Goal: Information Seeking & Learning: Learn about a topic

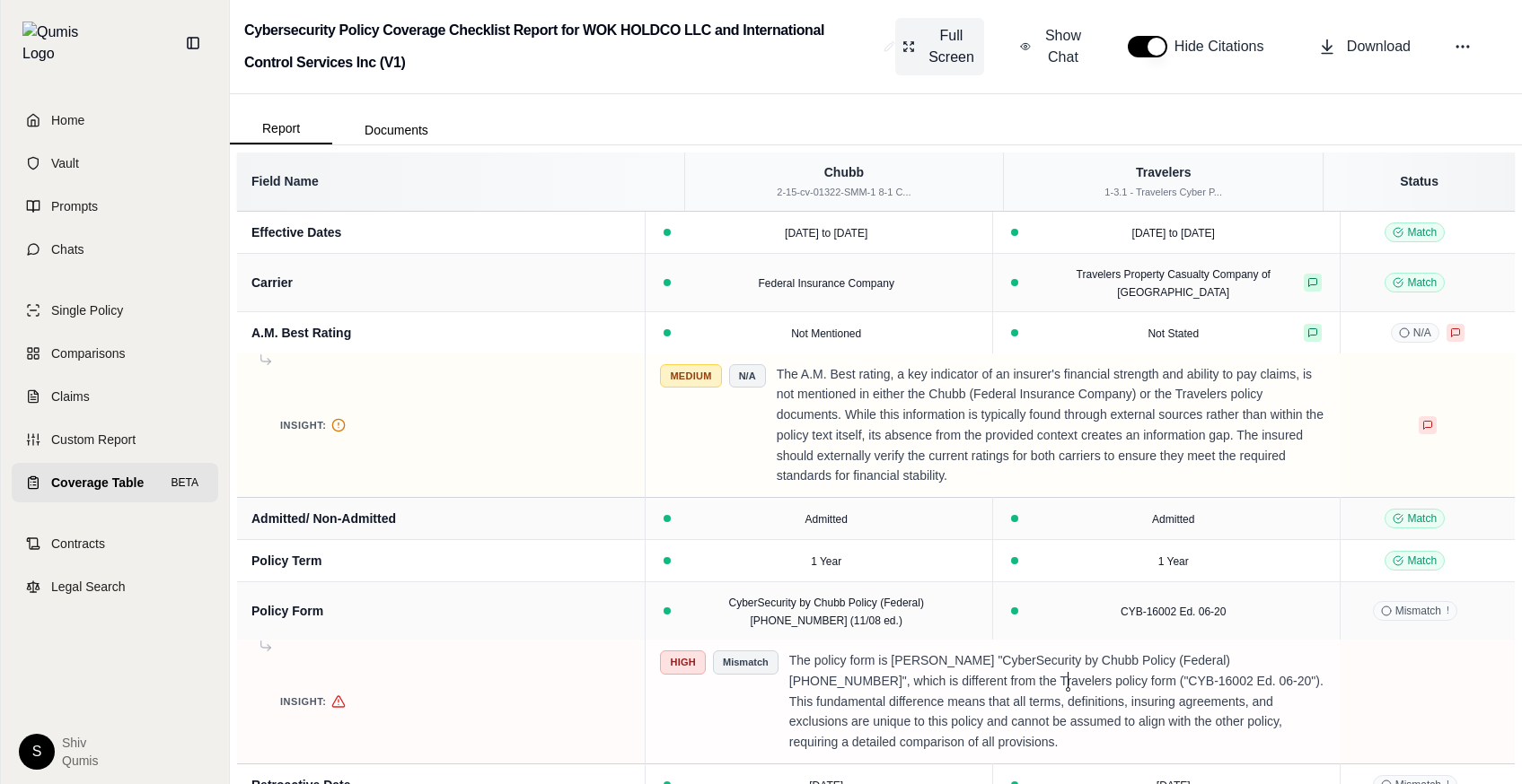
scroll to position [0, 997]
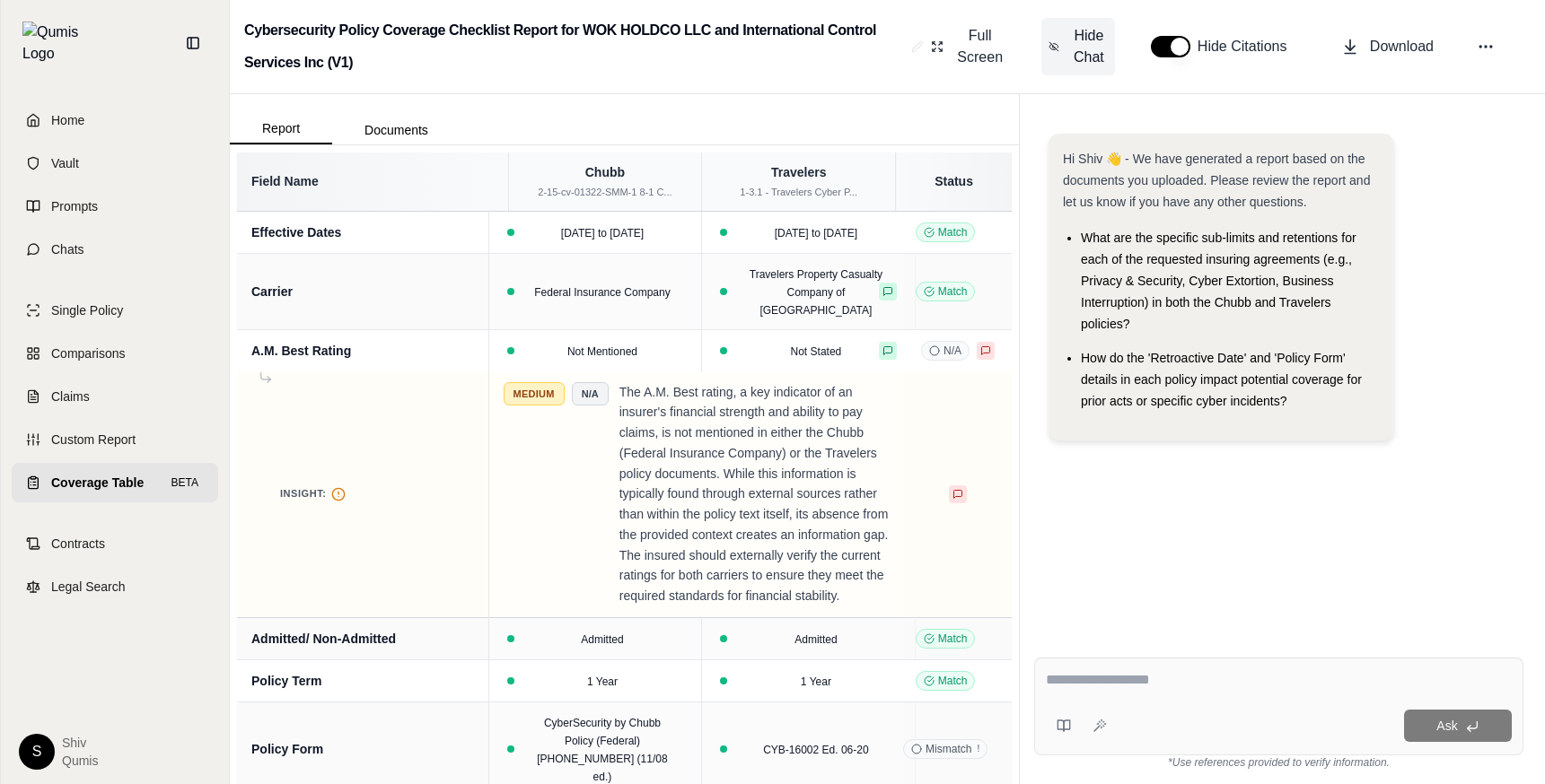
click at [1105, 61] on span "Hide Chat" at bounding box center [1089, 46] width 37 height 43
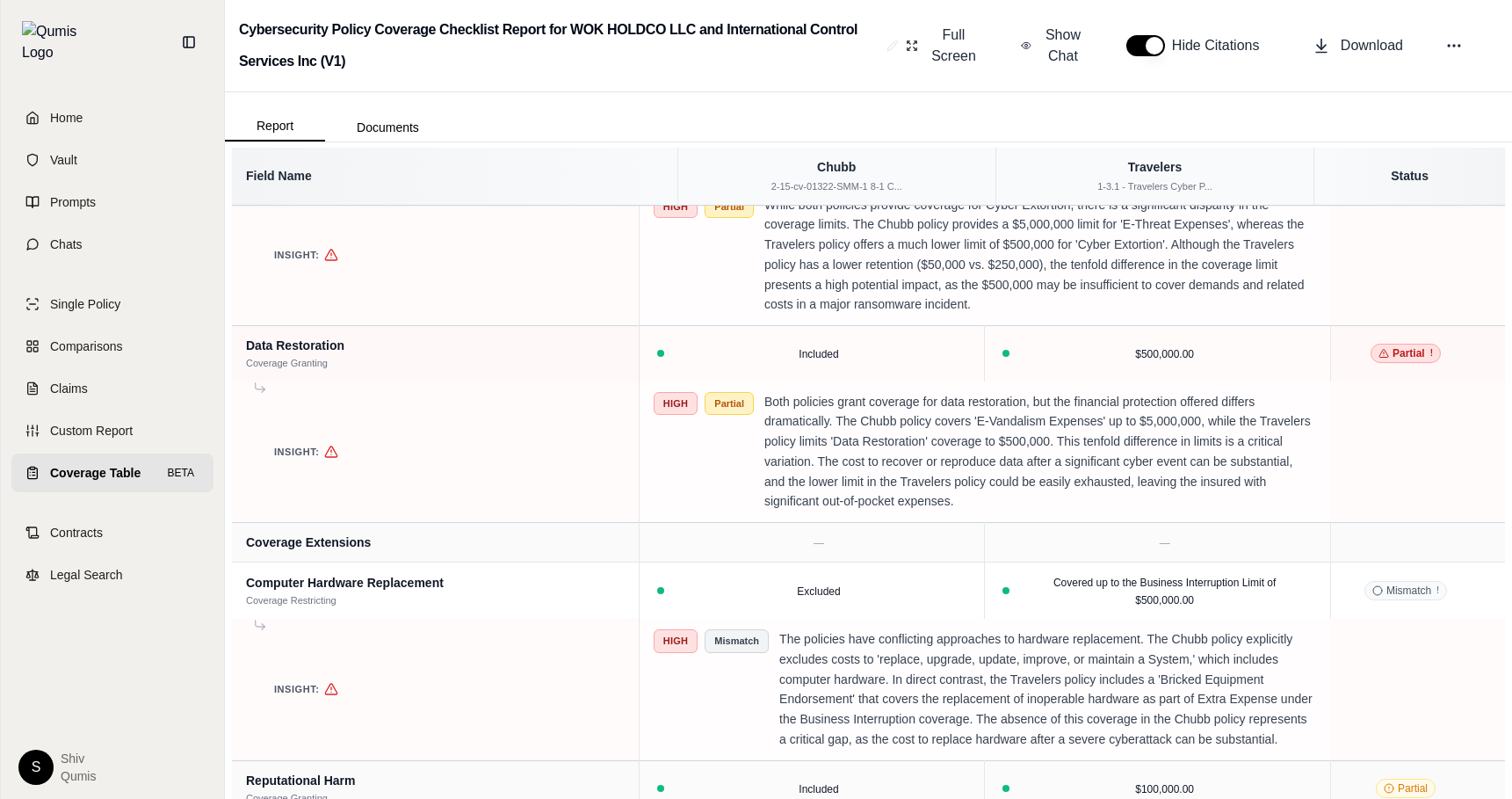
scroll to position [4637, 0]
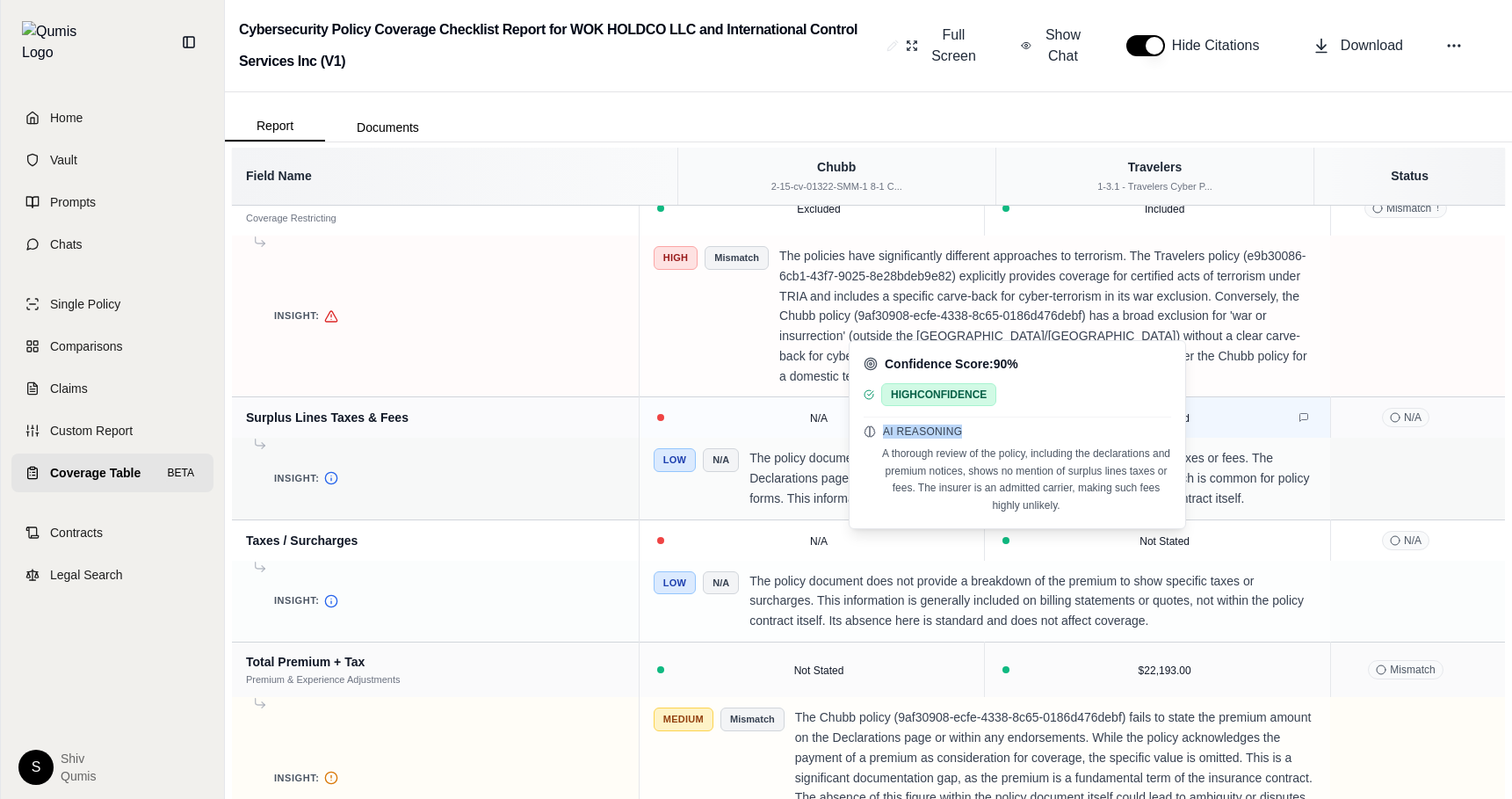
drag, startPoint x: 966, startPoint y: 434, endPoint x: 880, endPoint y: 433, distance: 86.0
click at [880, 433] on div "AI Reasoning" at bounding box center [1017, 431] width 308 height 14
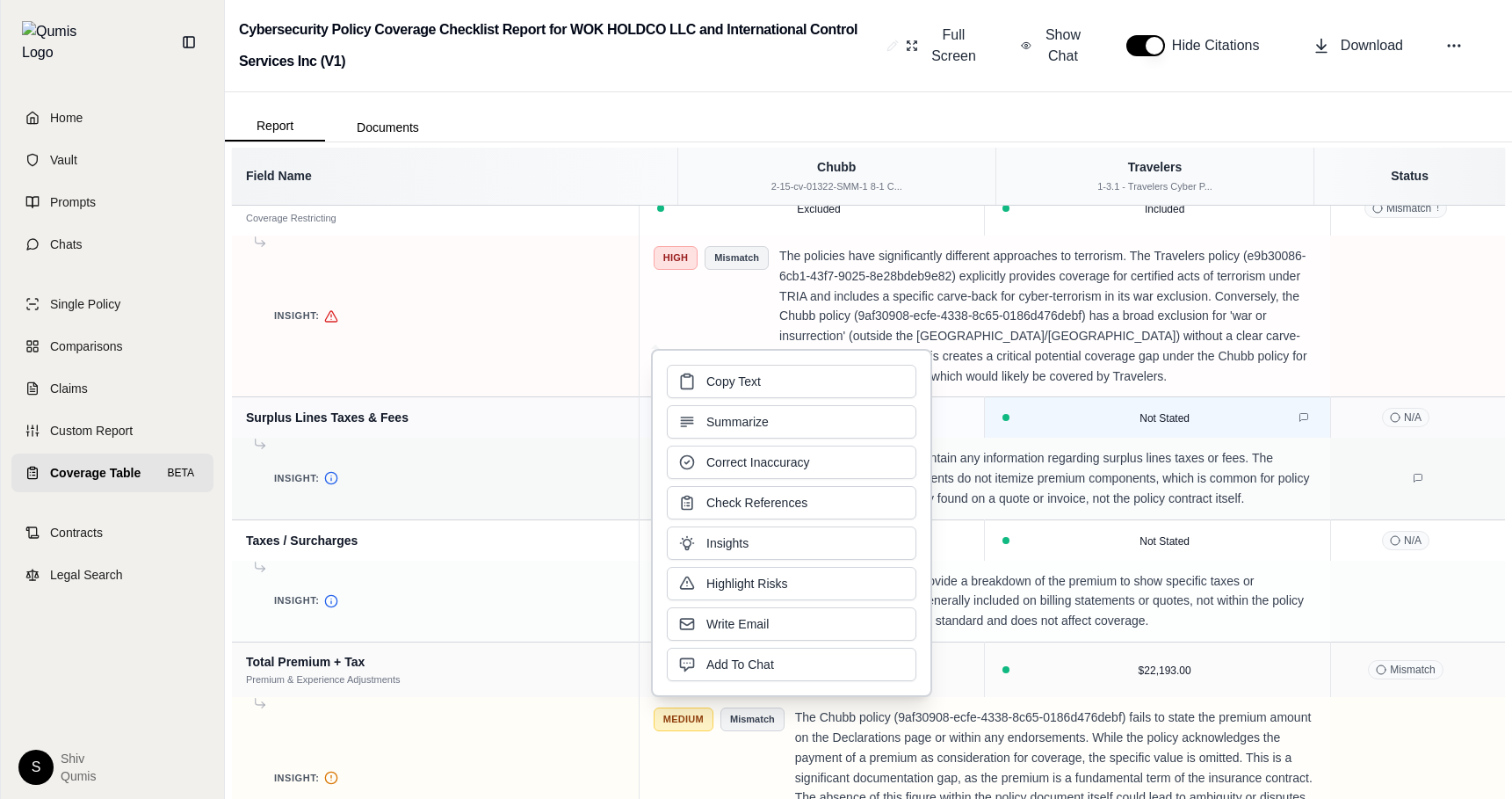
click at [1043, 519] on td "Low N/A The policy document does not contain any information regarding surplus …" at bounding box center [985, 478] width 692 height 82
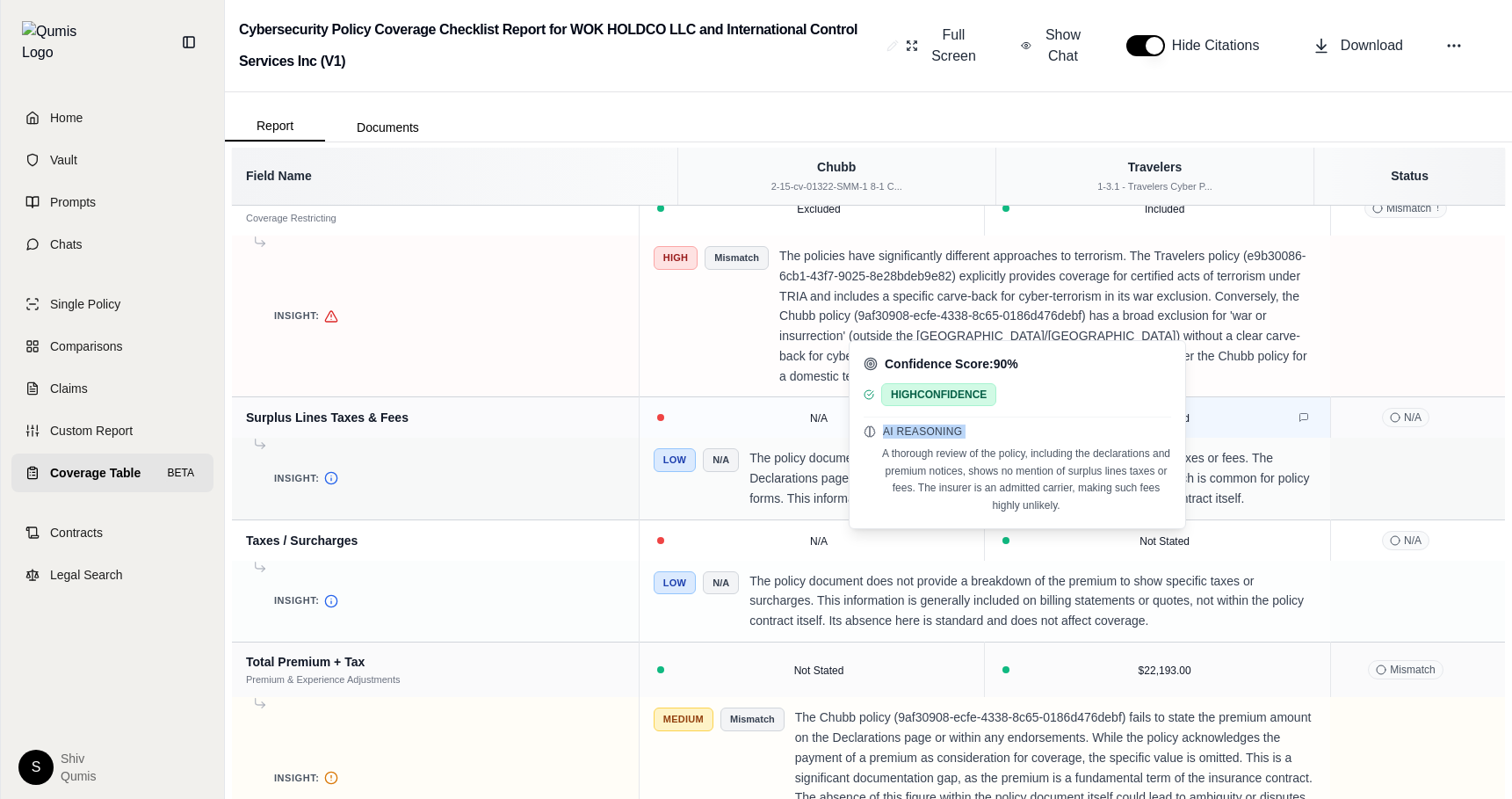
drag, startPoint x: 981, startPoint y: 439, endPoint x: 886, endPoint y: 433, distance: 95.2
click at [886, 433] on div "AI Reasoning A thorough review of the policy, including the declarations and pr…" at bounding box center [1017, 466] width 308 height 98
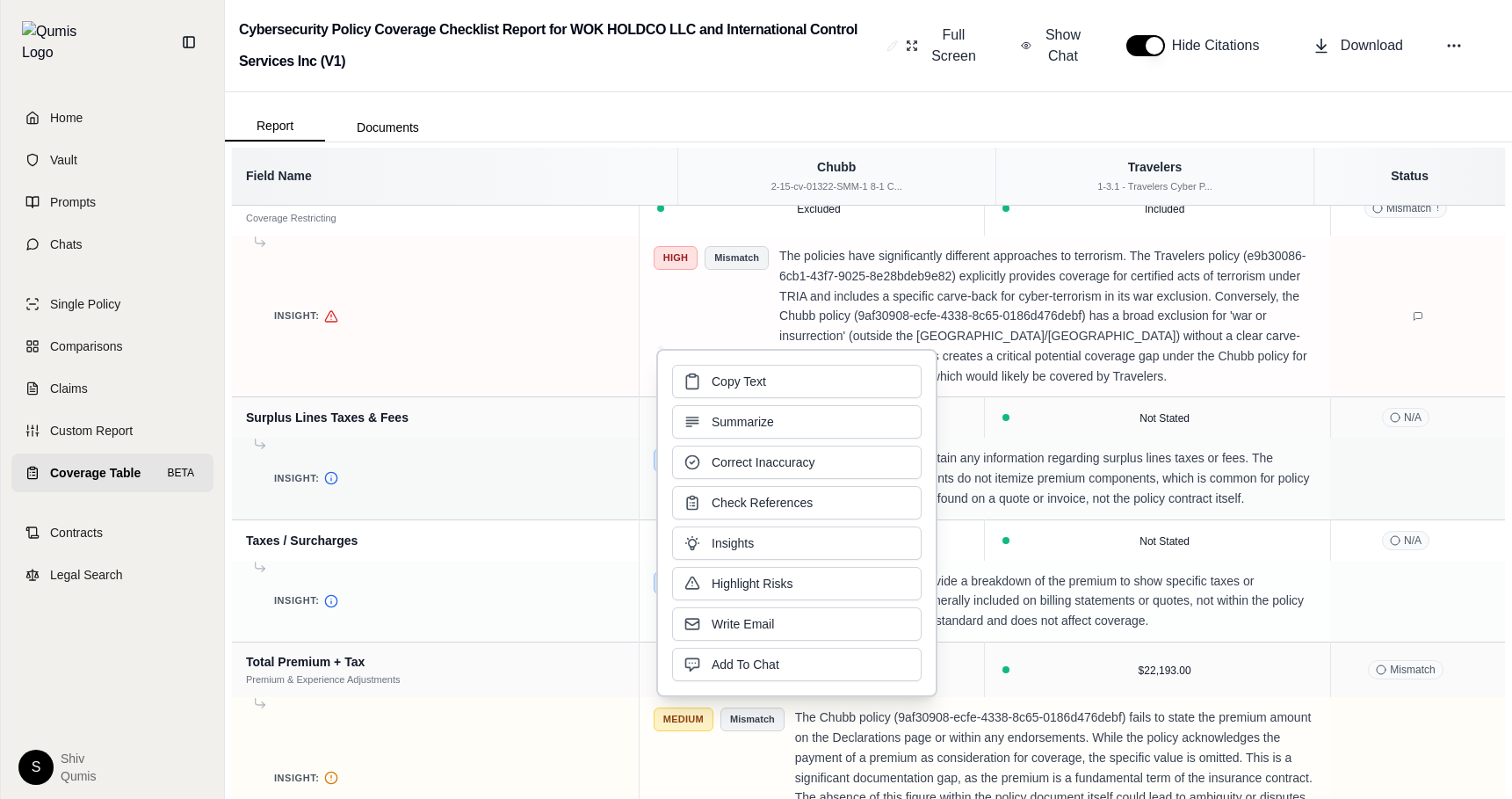
copy span "AI Reasoning"
click at [1020, 386] on p "The policies have significantly different approaches to terrorism. The Traveler…" at bounding box center [1047, 315] width 537 height 140
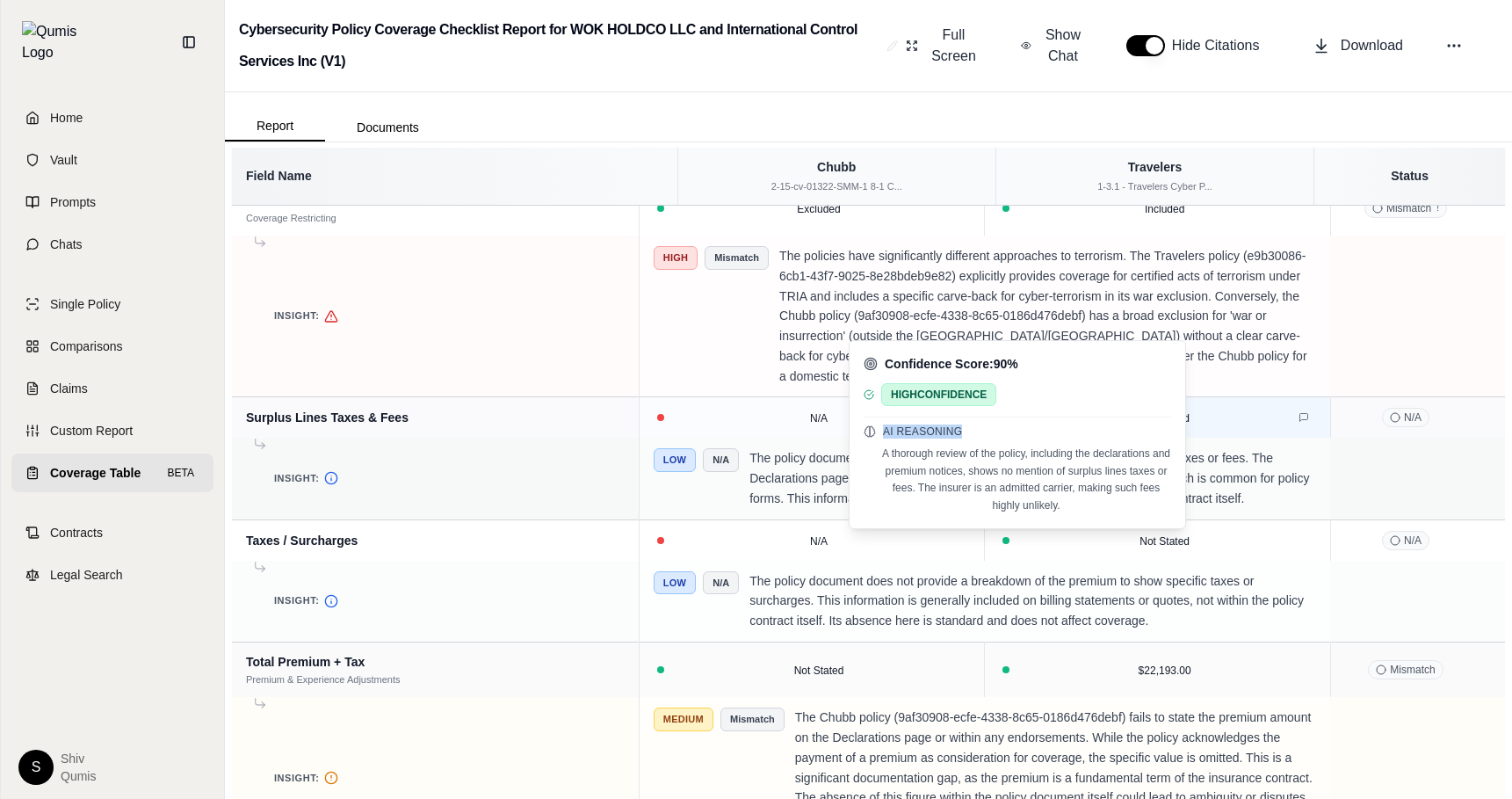
drag, startPoint x: 981, startPoint y: 434, endPoint x: 882, endPoint y: 435, distance: 99.0
click at [882, 435] on div "AI Reasoning" at bounding box center [1017, 431] width 308 height 14
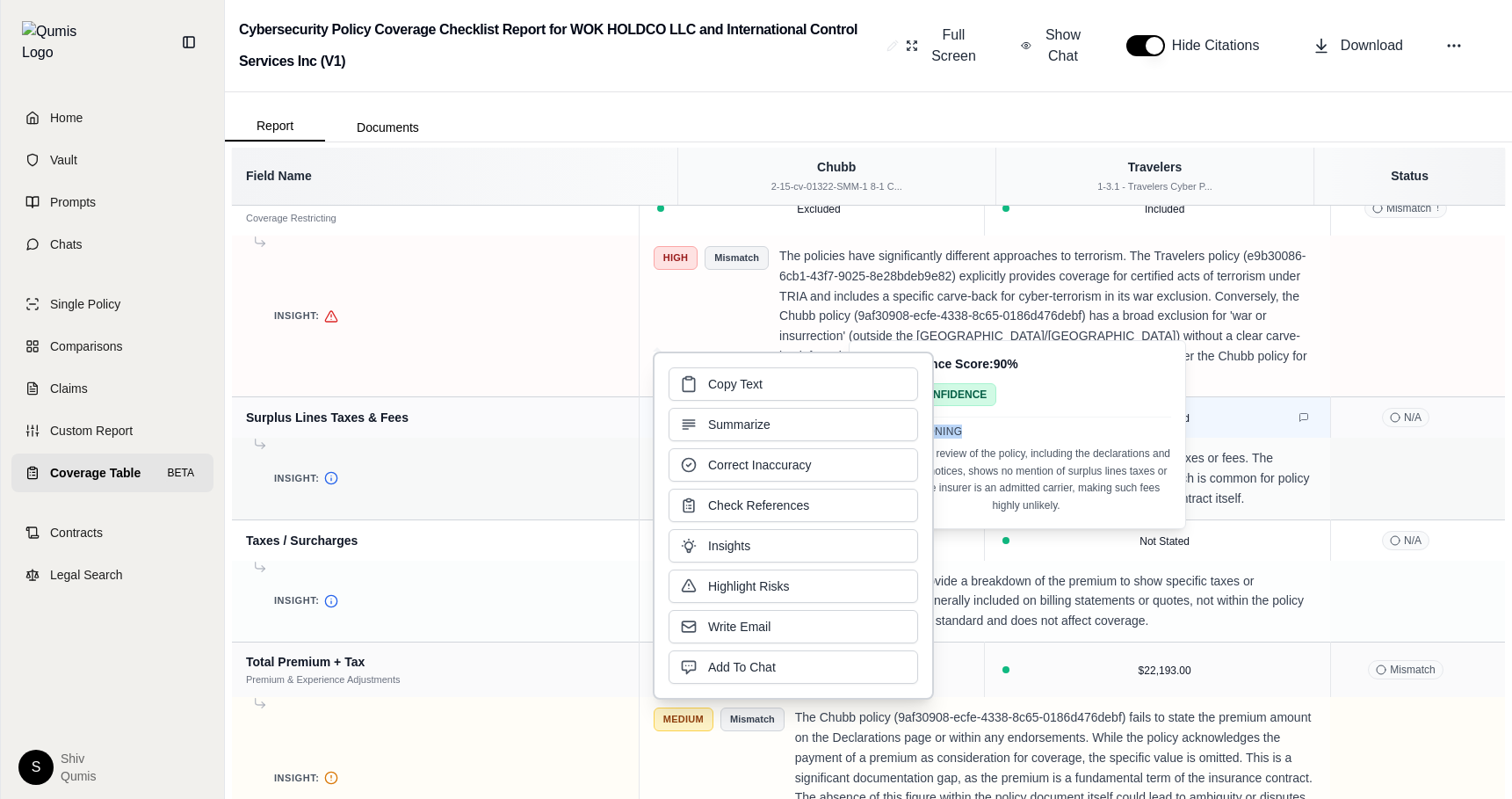
copy span "AI Reasoning"
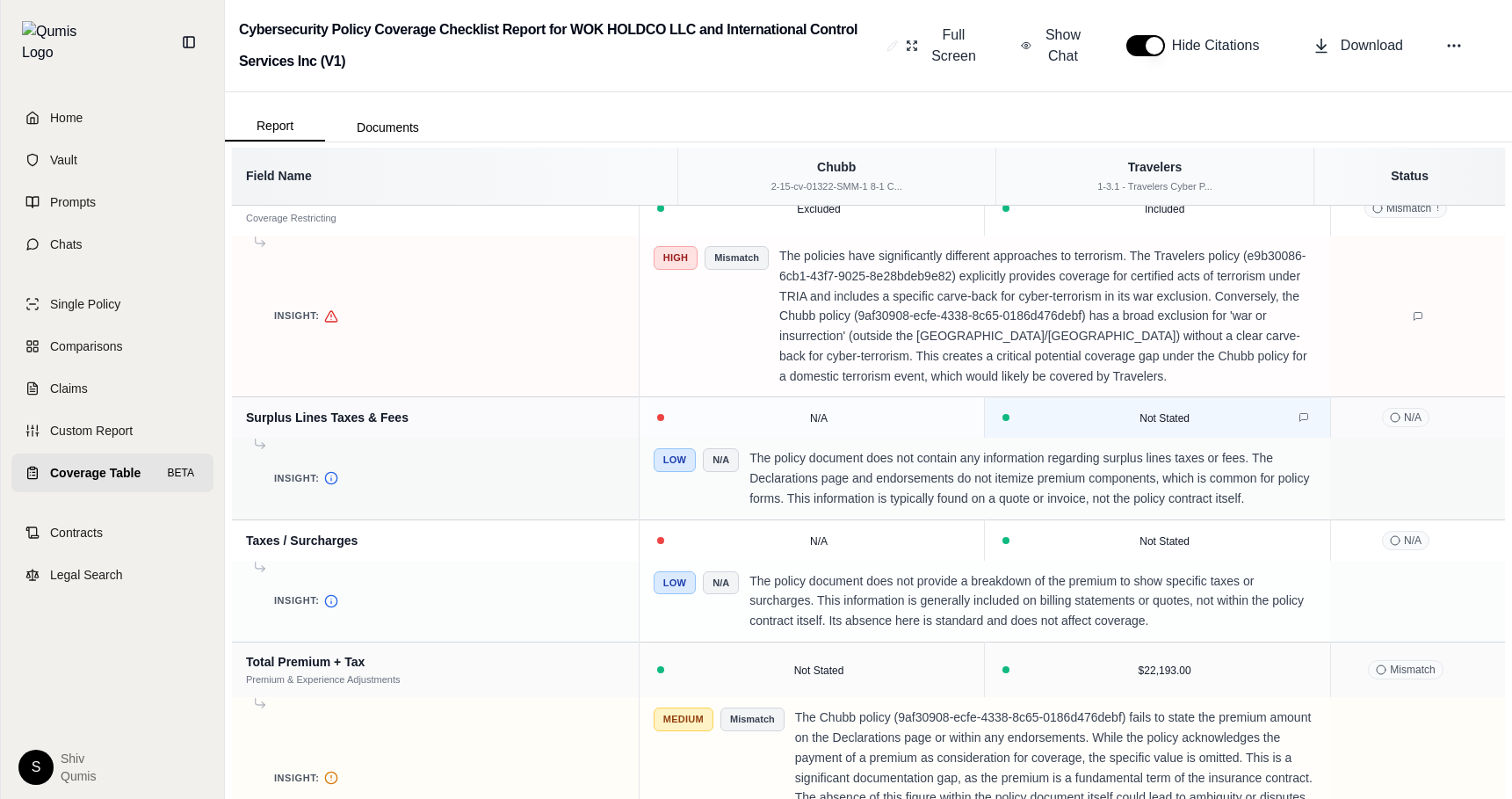
click at [1472, 325] on div at bounding box center [1418, 316] width 154 height 18
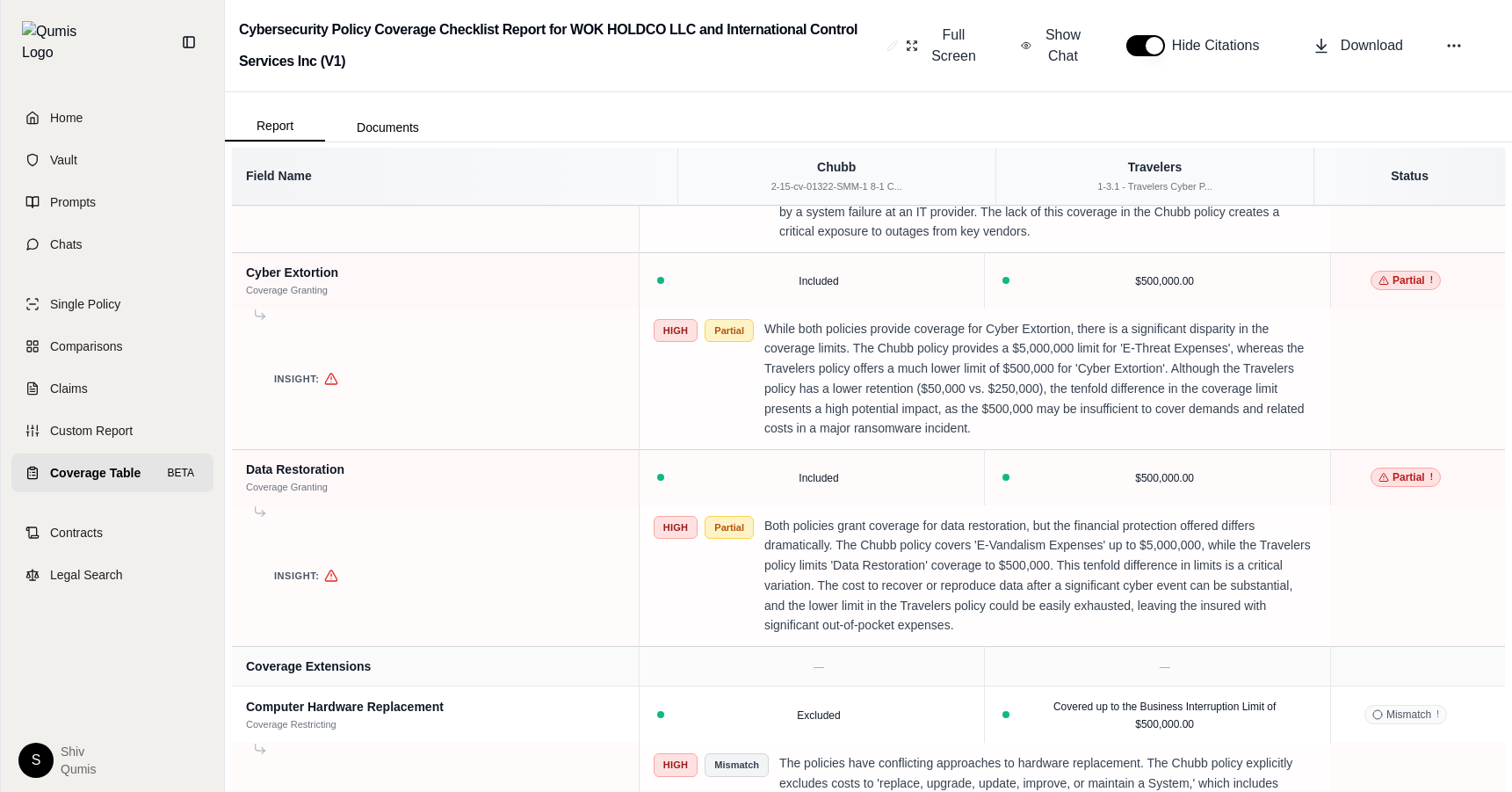
scroll to position [3040, 0]
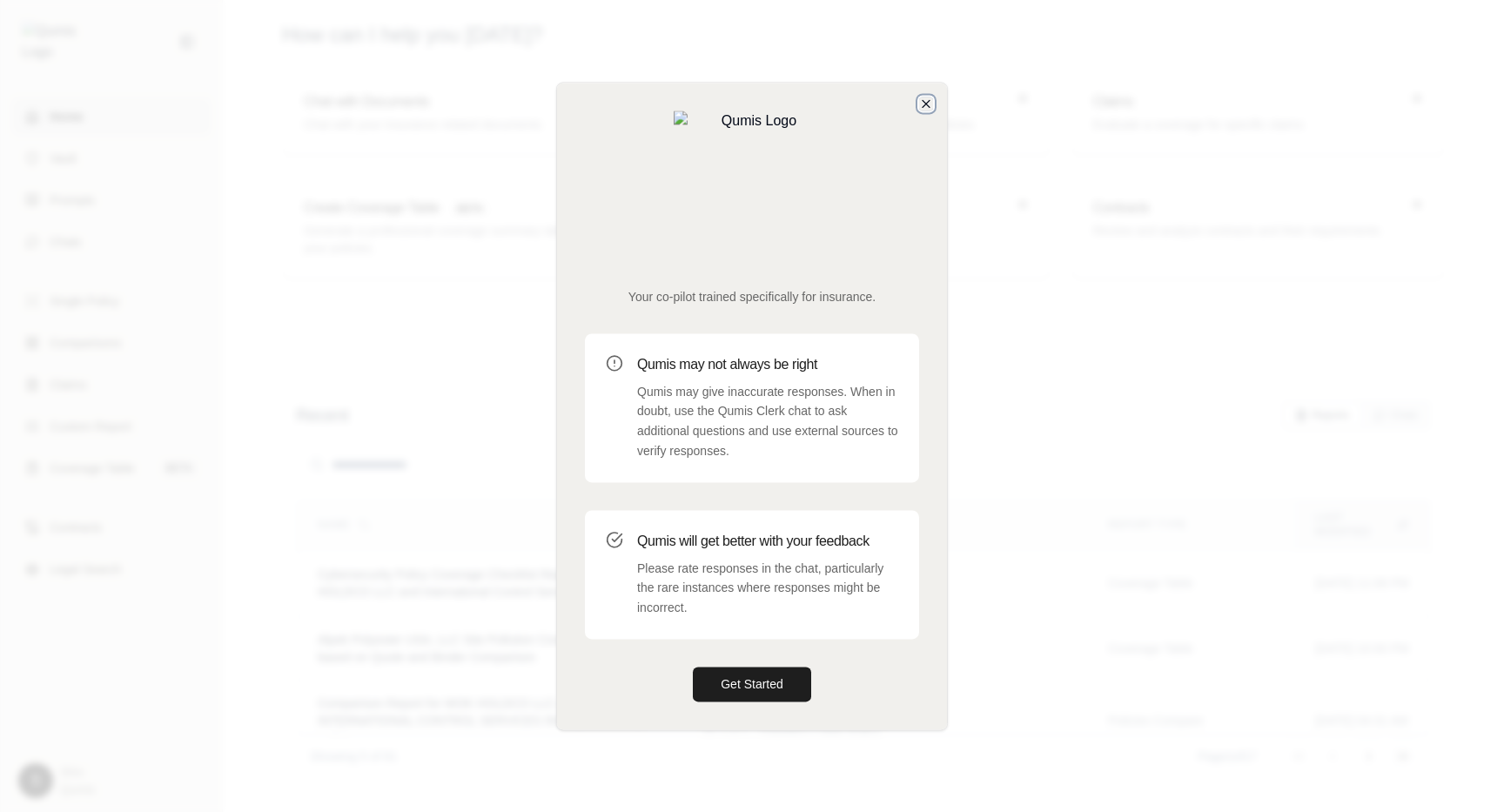
click at [928, 111] on icon "button" at bounding box center [926, 103] width 14 height 14
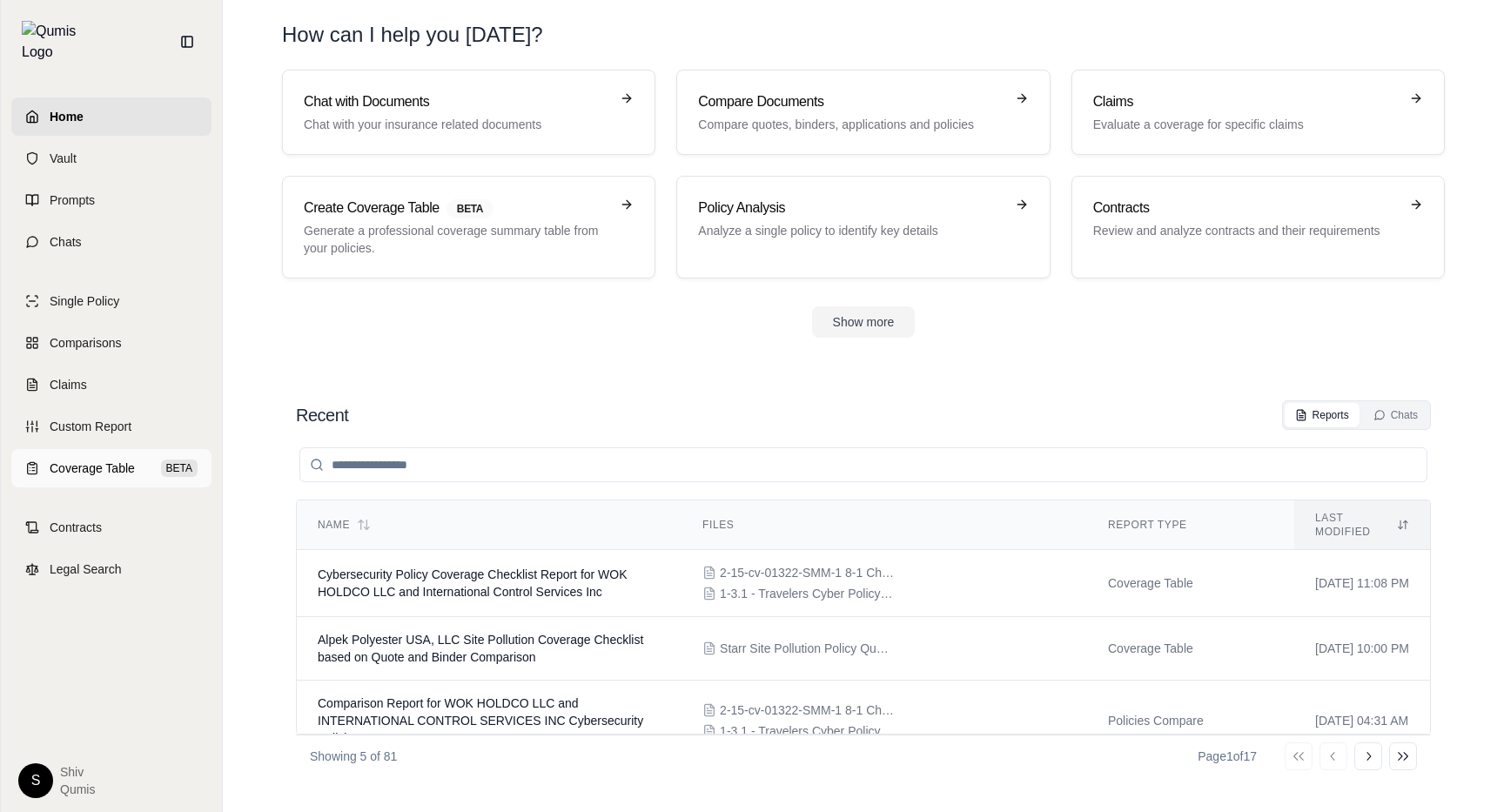
click at [115, 459] on span "Coverage Table" at bounding box center [92, 467] width 86 height 18
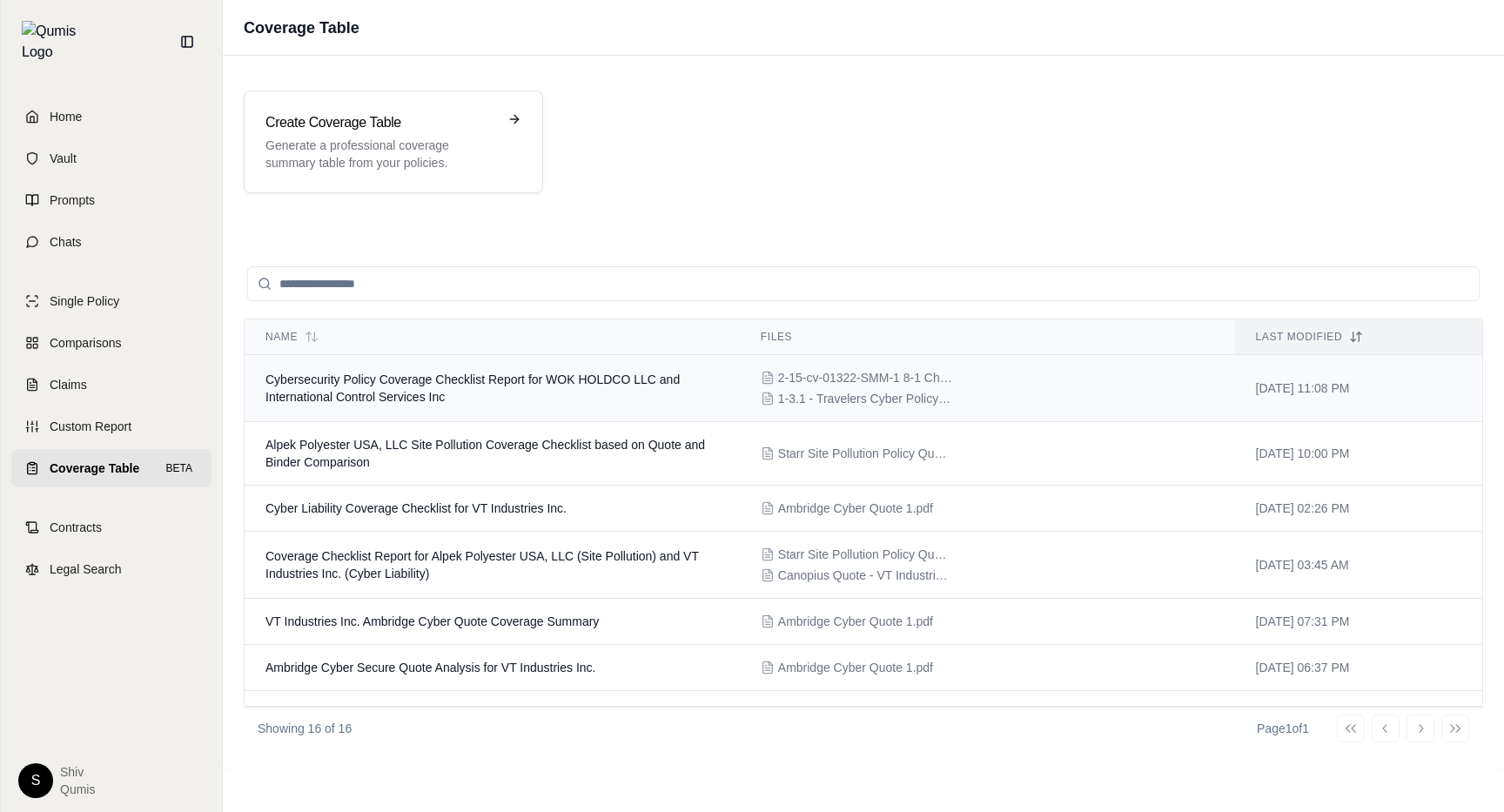
click at [333, 397] on span "Cybersecurity Policy Coverage Checklist Report for WOK HOLDCO LLC and Internati…" at bounding box center [473, 388] width 415 height 32
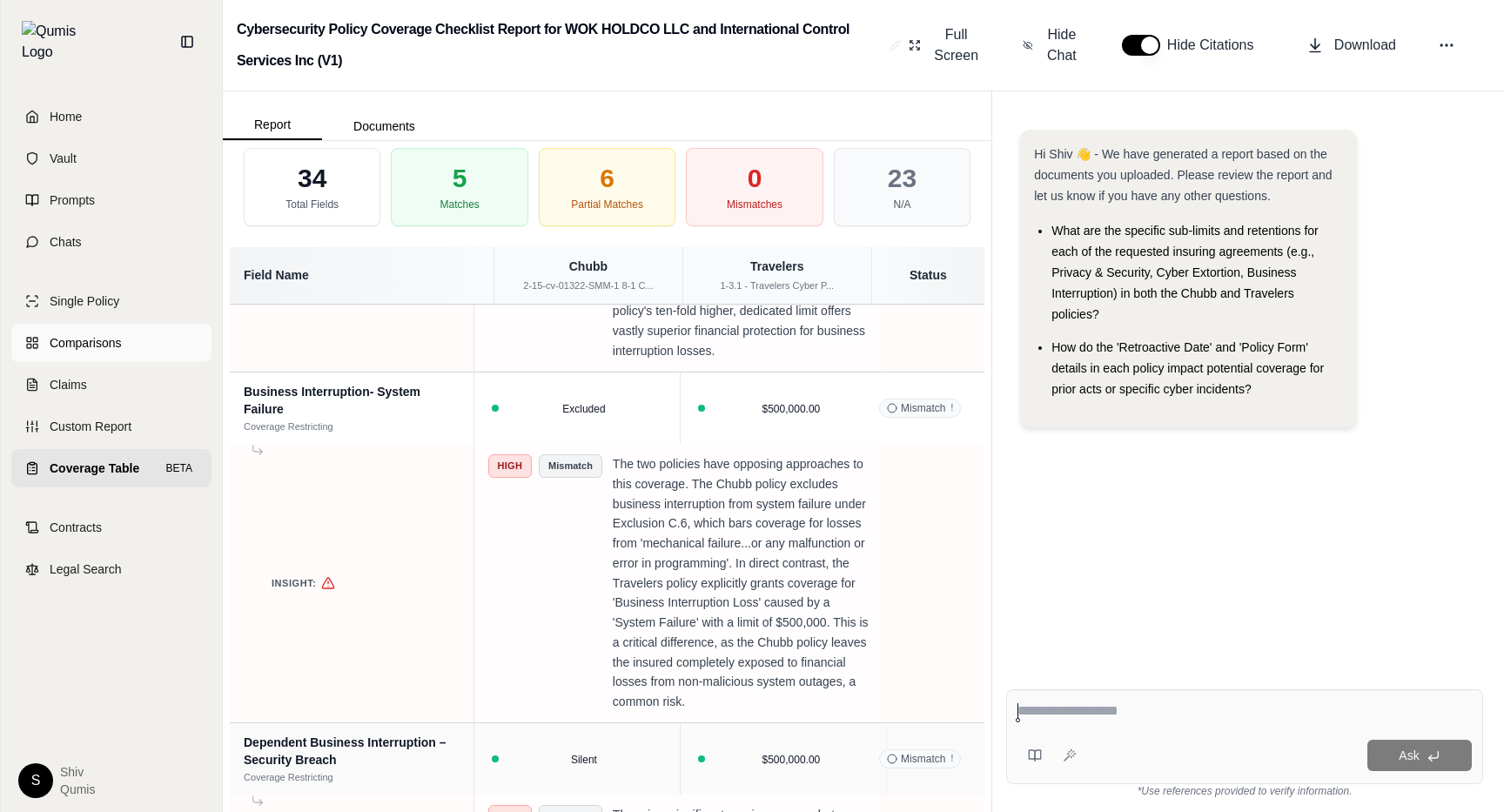
click at [97, 323] on link "Comparisons" at bounding box center [111, 342] width 200 height 38
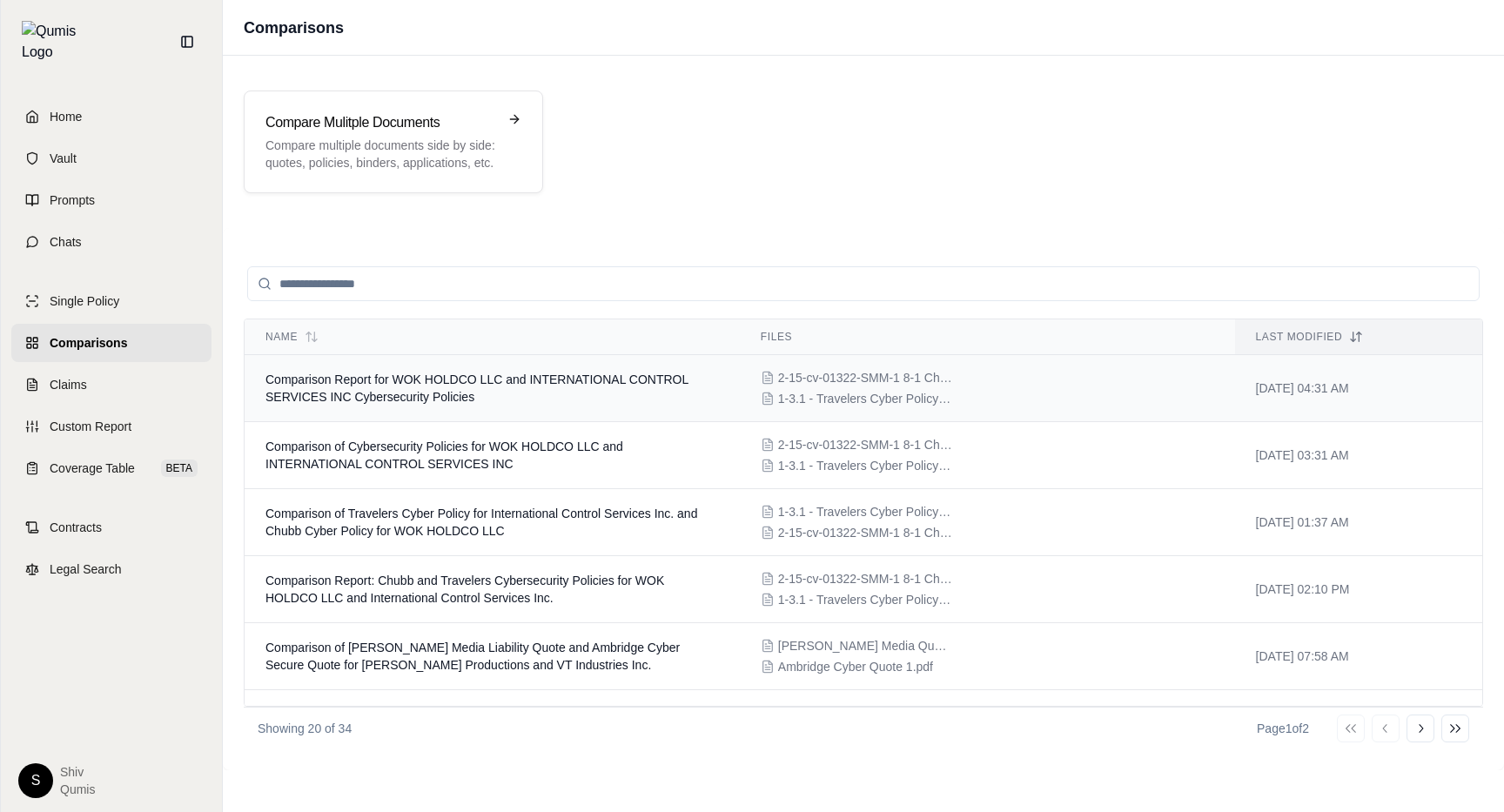
click at [442, 397] on span "Comparison Report for WOK HOLDCO LLC and INTERNATIONAL CONTROL SERVICES INC Cyb…" at bounding box center [477, 388] width 423 height 32
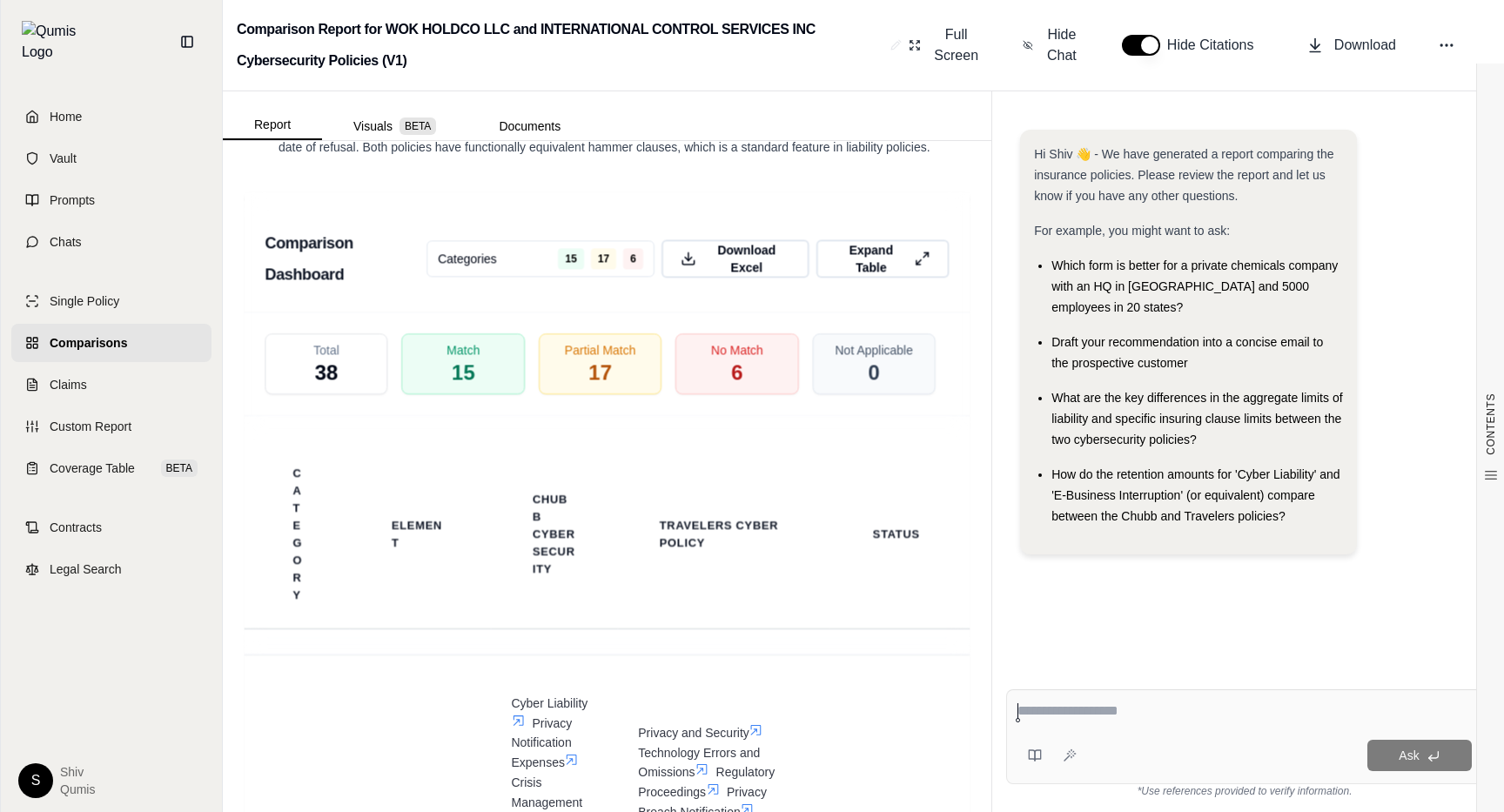
scroll to position [3684, 0]
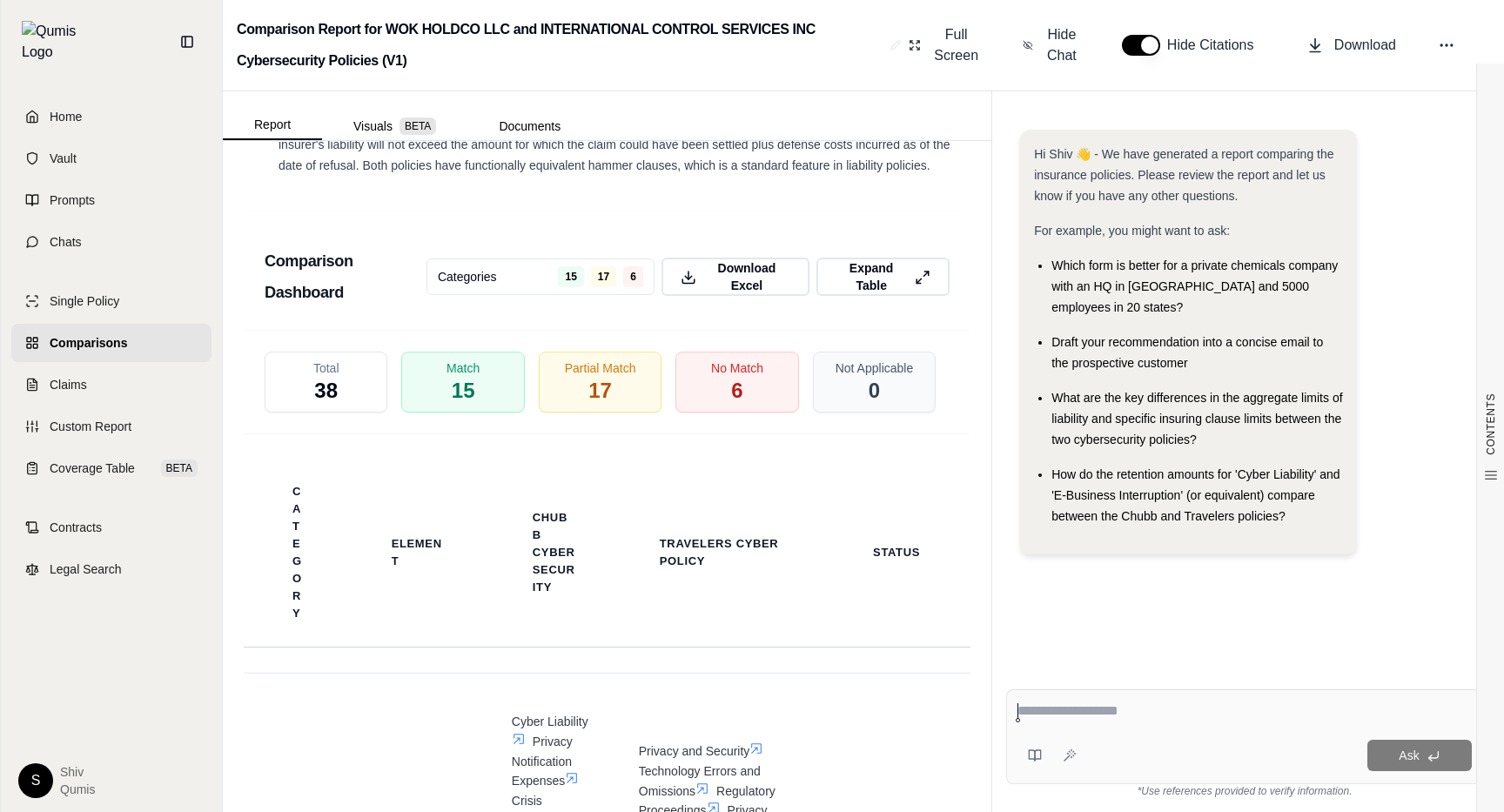
click at [575, 290] on html "Home Vault Prompts Chats Single Policy Comparisons Claims Custom Report Coverag…" at bounding box center [752, 406] width 1504 height 812
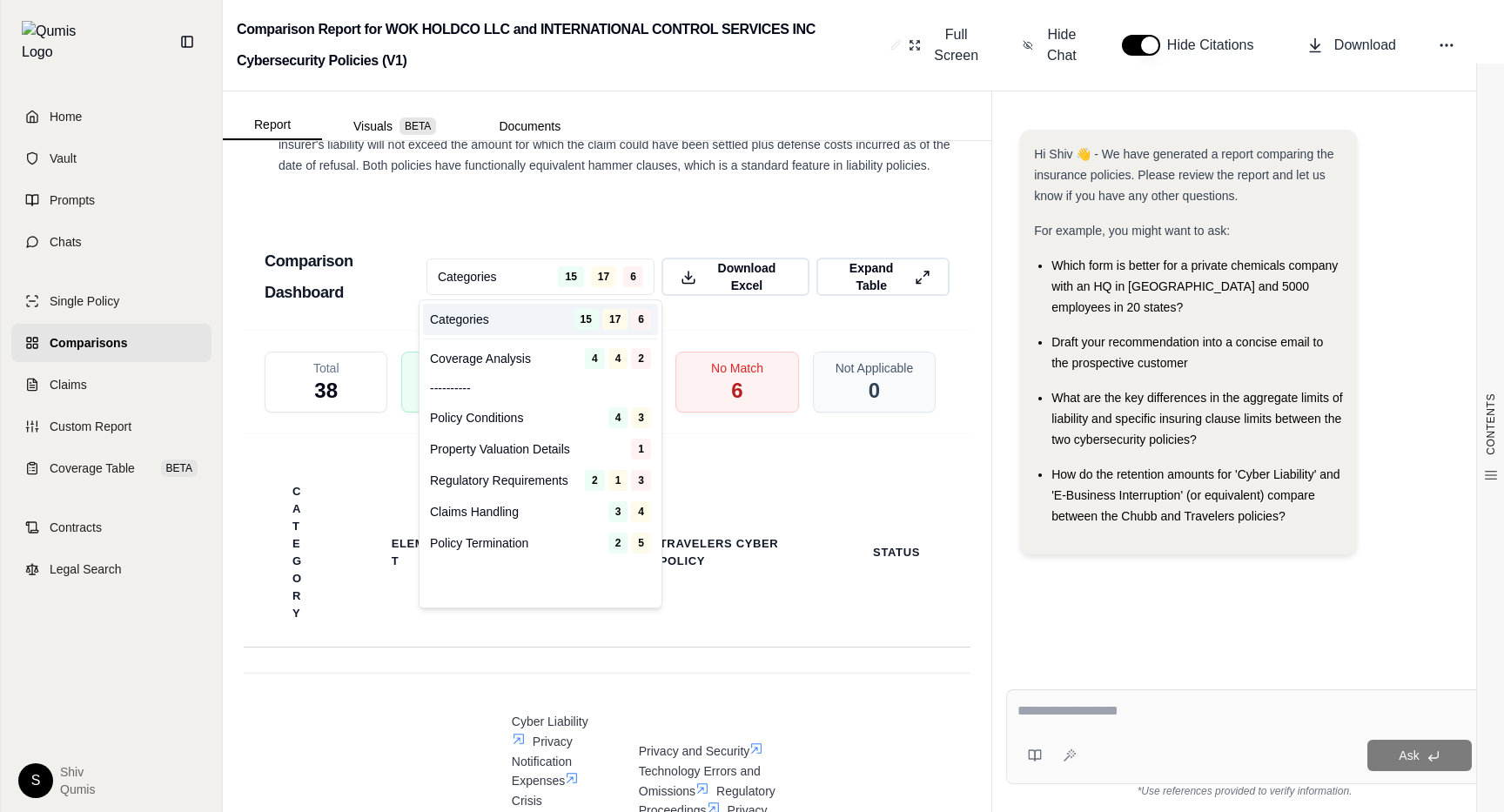
click at [575, 290] on html "Home Vault Prompts Chats Single Policy Comparisons Claims Custom Report Coverag…" at bounding box center [752, 406] width 1504 height 812
